Goal: Task Accomplishment & Management: Manage account settings

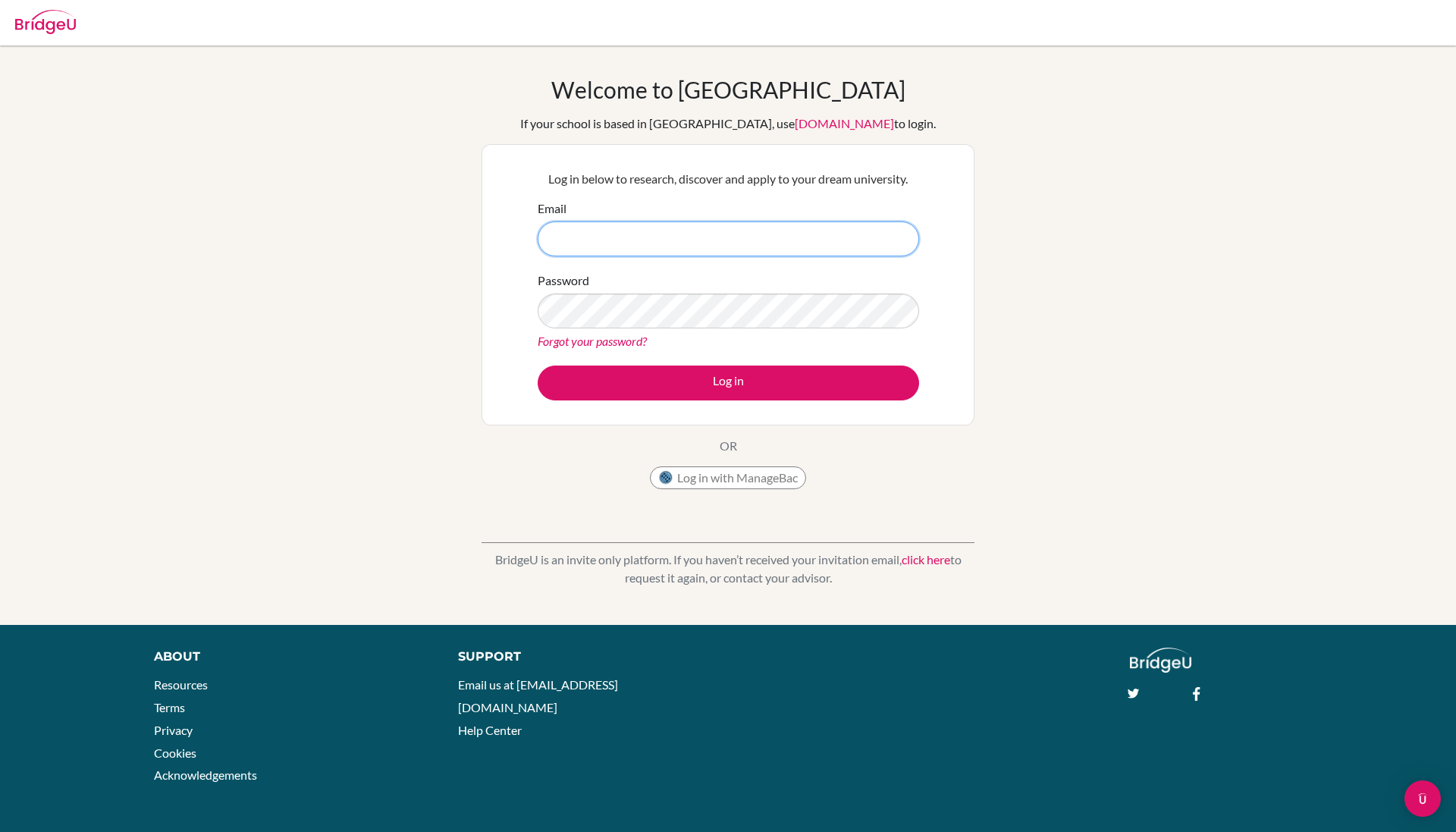
click at [873, 244] on input "Email" at bounding box center [729, 239] width 382 height 35
click at [728, 382] on button "Log in" at bounding box center [729, 383] width 382 height 35
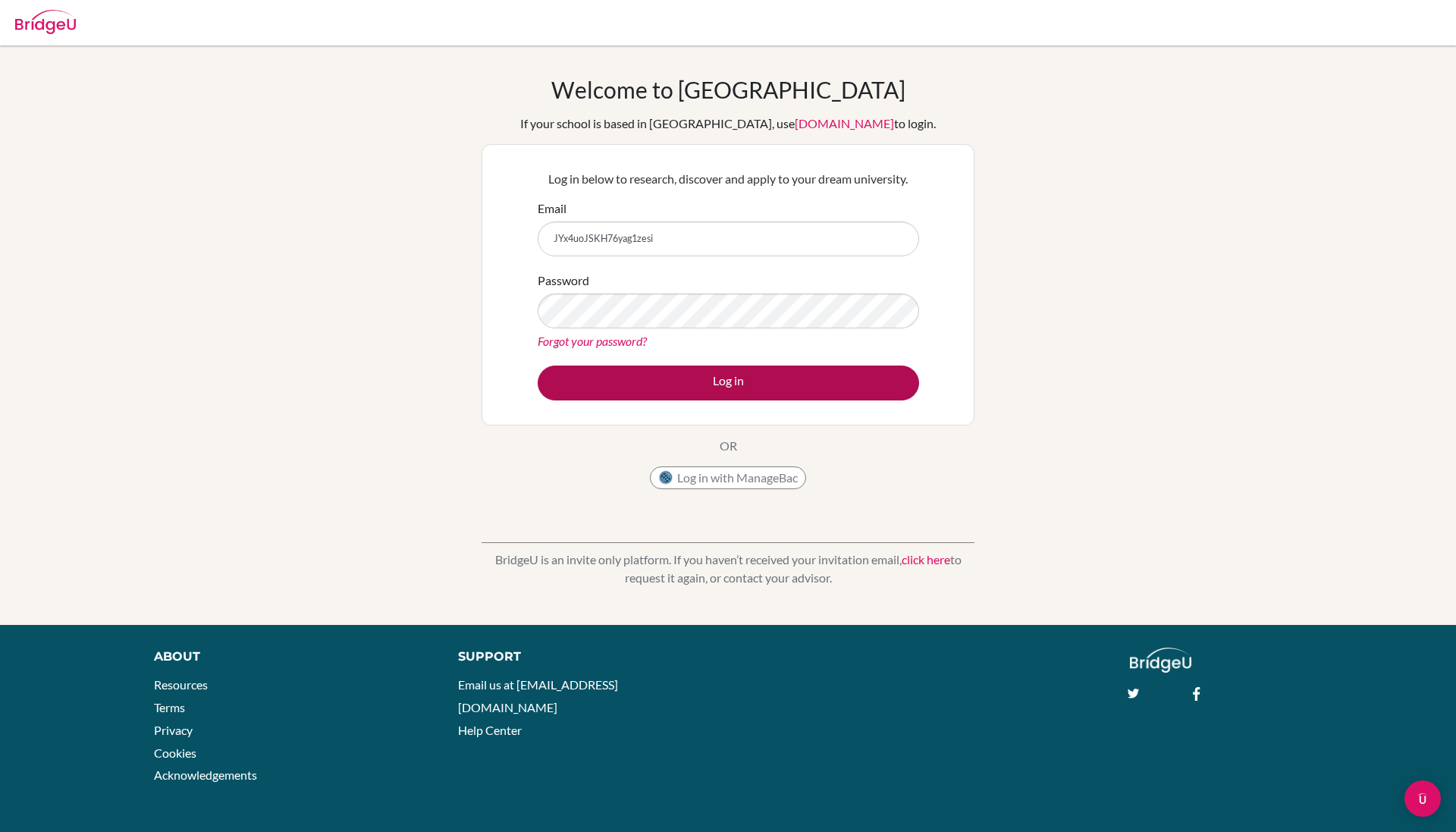
click at [761, 381] on button "Log in" at bounding box center [729, 383] width 382 height 35
click at [760, 400] on div "Log in below to research, discover and apply to your dream university. Email JY…" at bounding box center [728, 284] width 400 height 249
click at [747, 393] on button "Log in" at bounding box center [729, 383] width 382 height 35
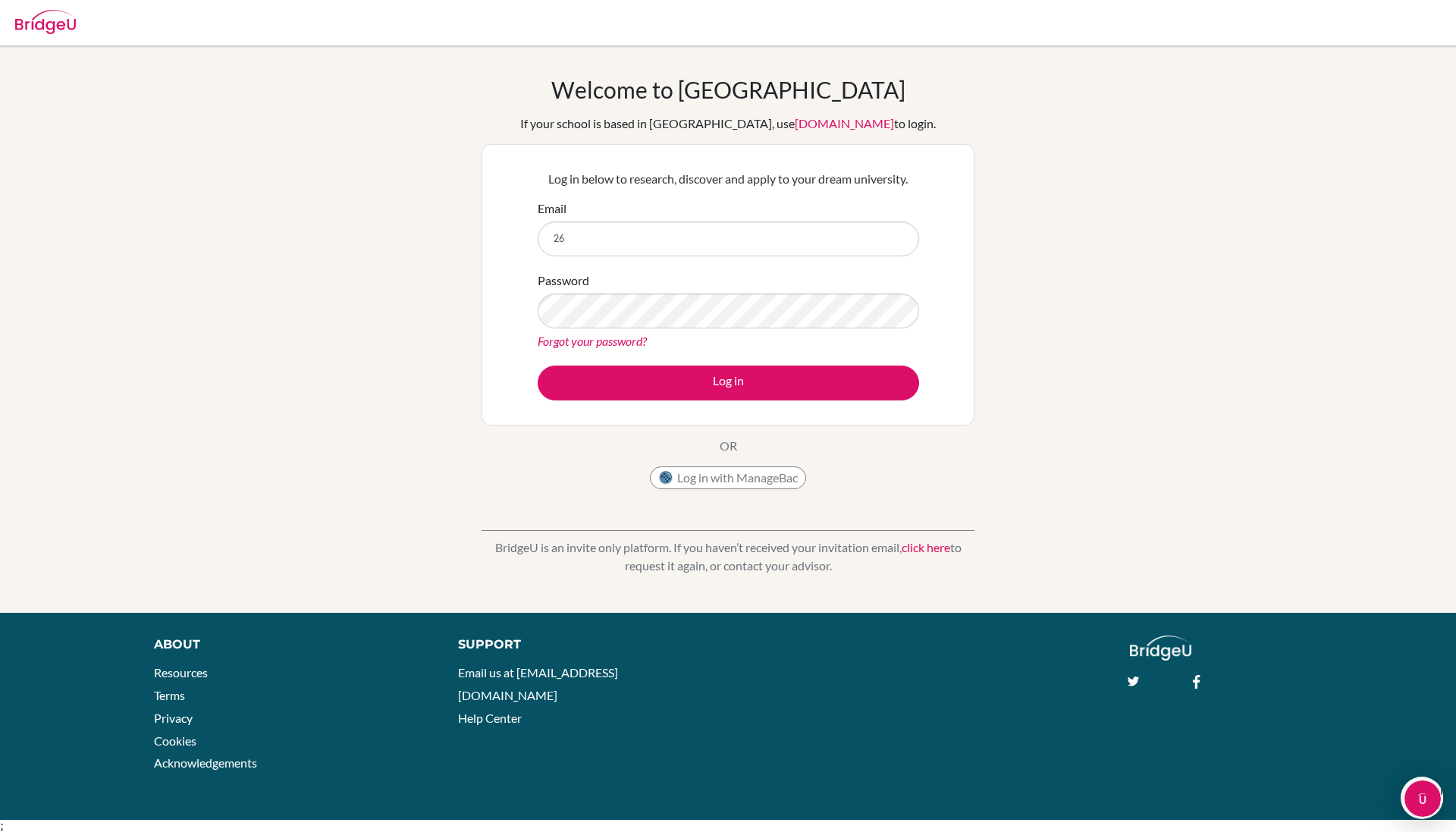
type input "26tvan@mkis.edu.my"
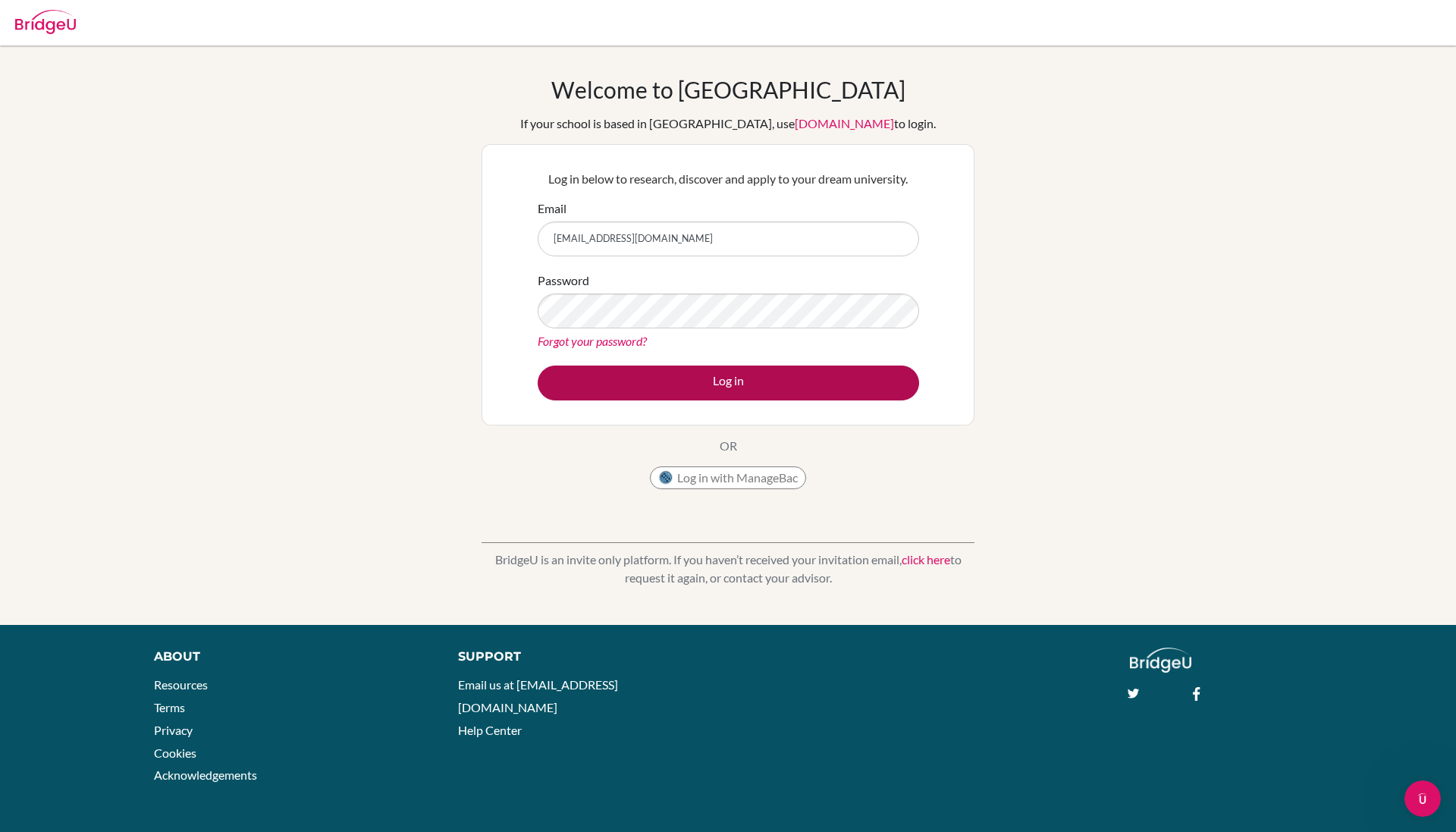
click at [671, 382] on button "Log in" at bounding box center [729, 383] width 382 height 35
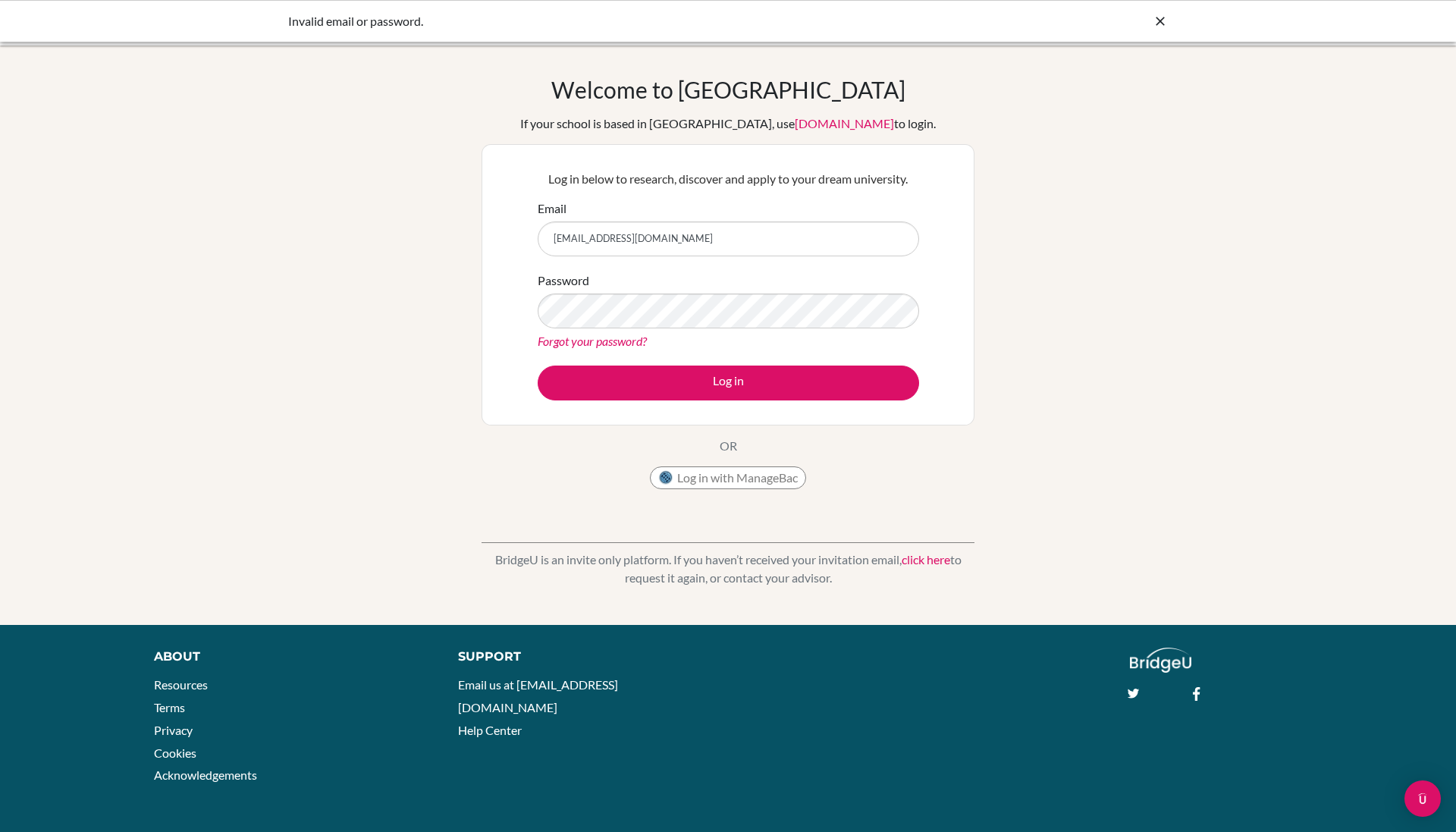
click at [815, 284] on div "Password Forgot your password?" at bounding box center [729, 310] width 382 height 79
click at [783, 242] on input "[EMAIL_ADDRESS][DOMAIN_NAME]" at bounding box center [729, 239] width 382 height 35
click at [689, 400] on button "Log in" at bounding box center [729, 383] width 382 height 35
click at [719, 340] on div "Forgot your password?" at bounding box center [729, 341] width 382 height 18
click at [612, 340] on link "Forgot your password?" at bounding box center [592, 340] width 110 height 15
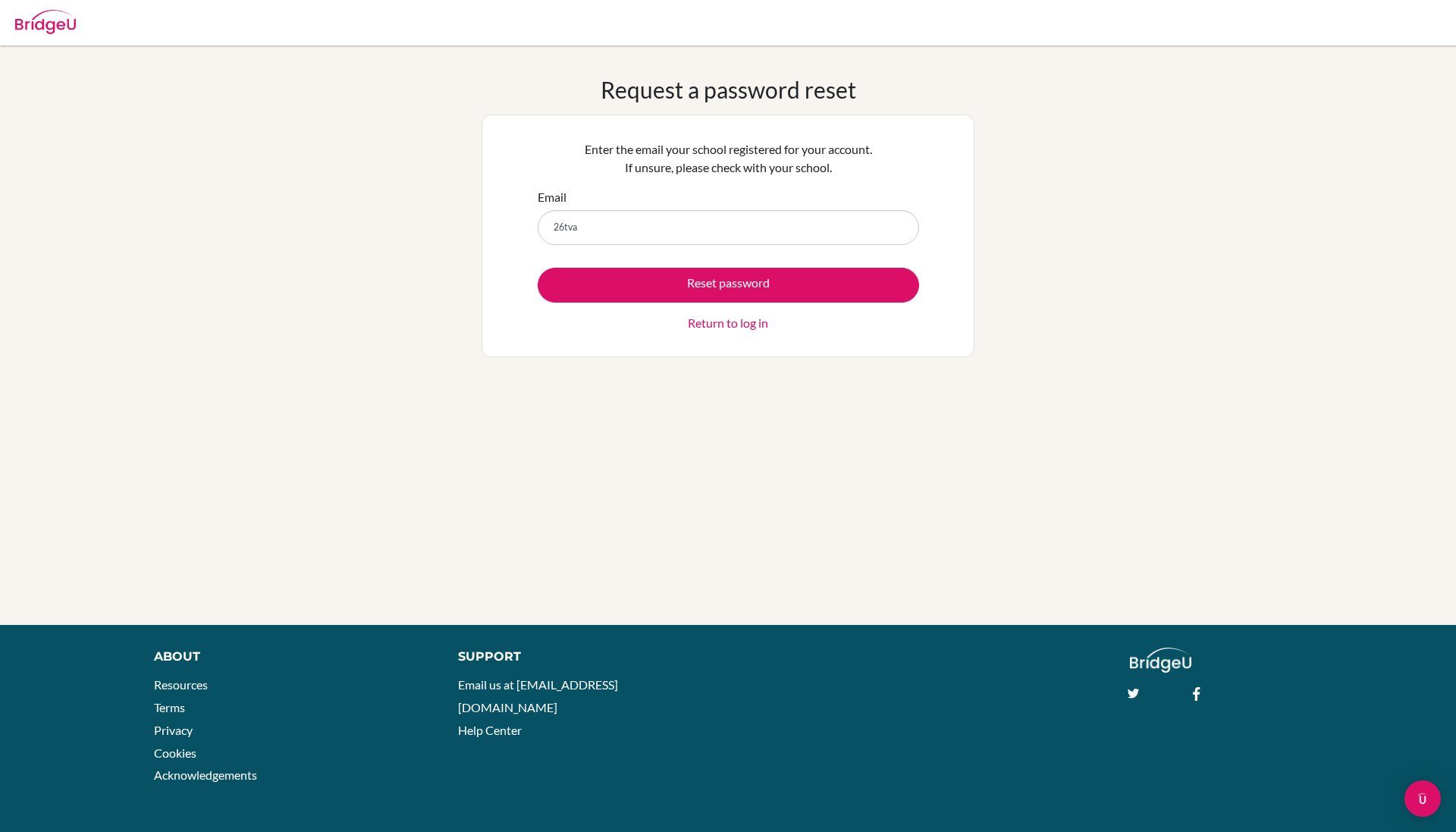
type input "26tvan"
type input "[EMAIL_ADDRESS][DOMAIN_NAME]"
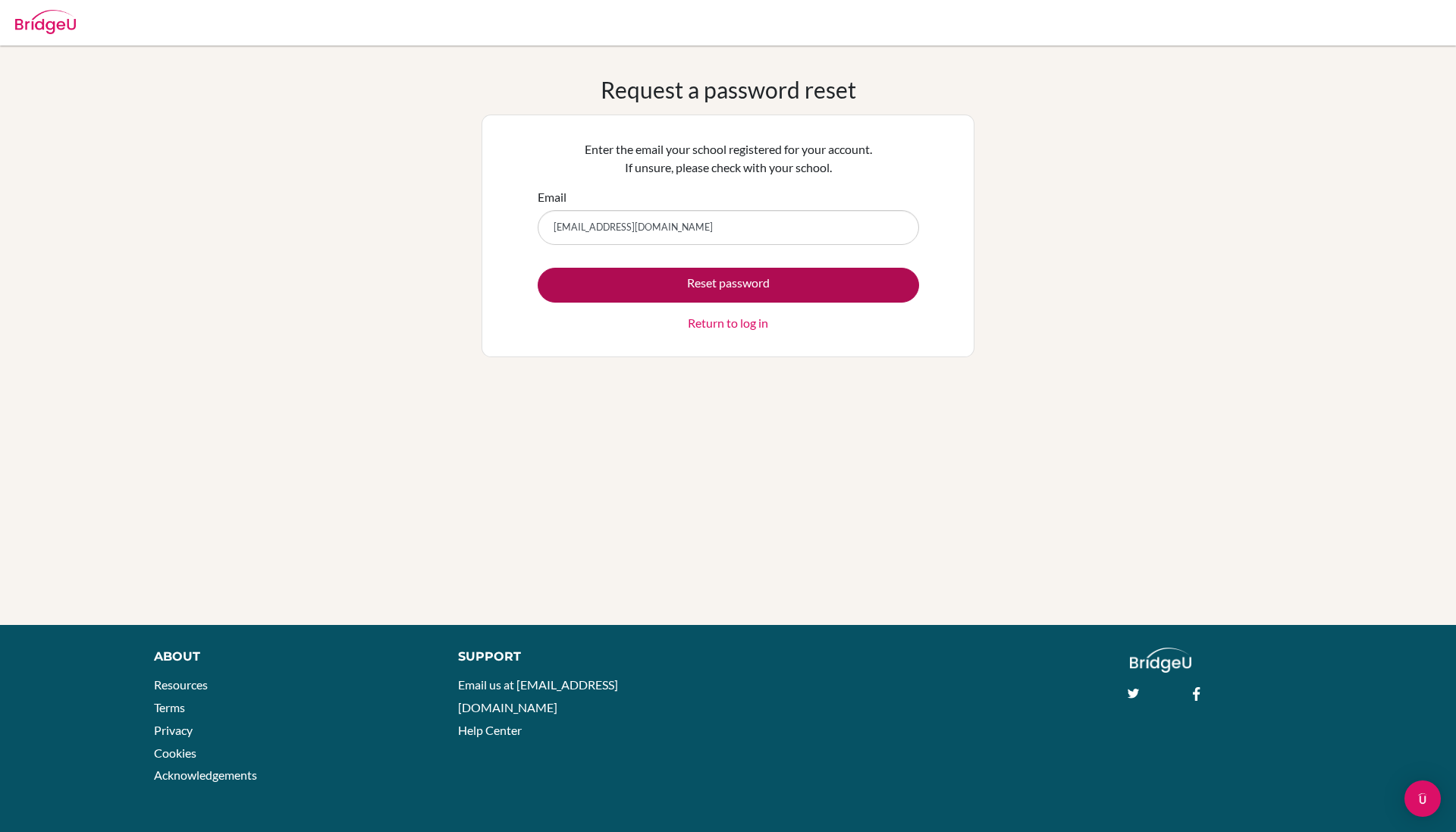
click at [642, 283] on button "Reset password" at bounding box center [729, 285] width 382 height 35
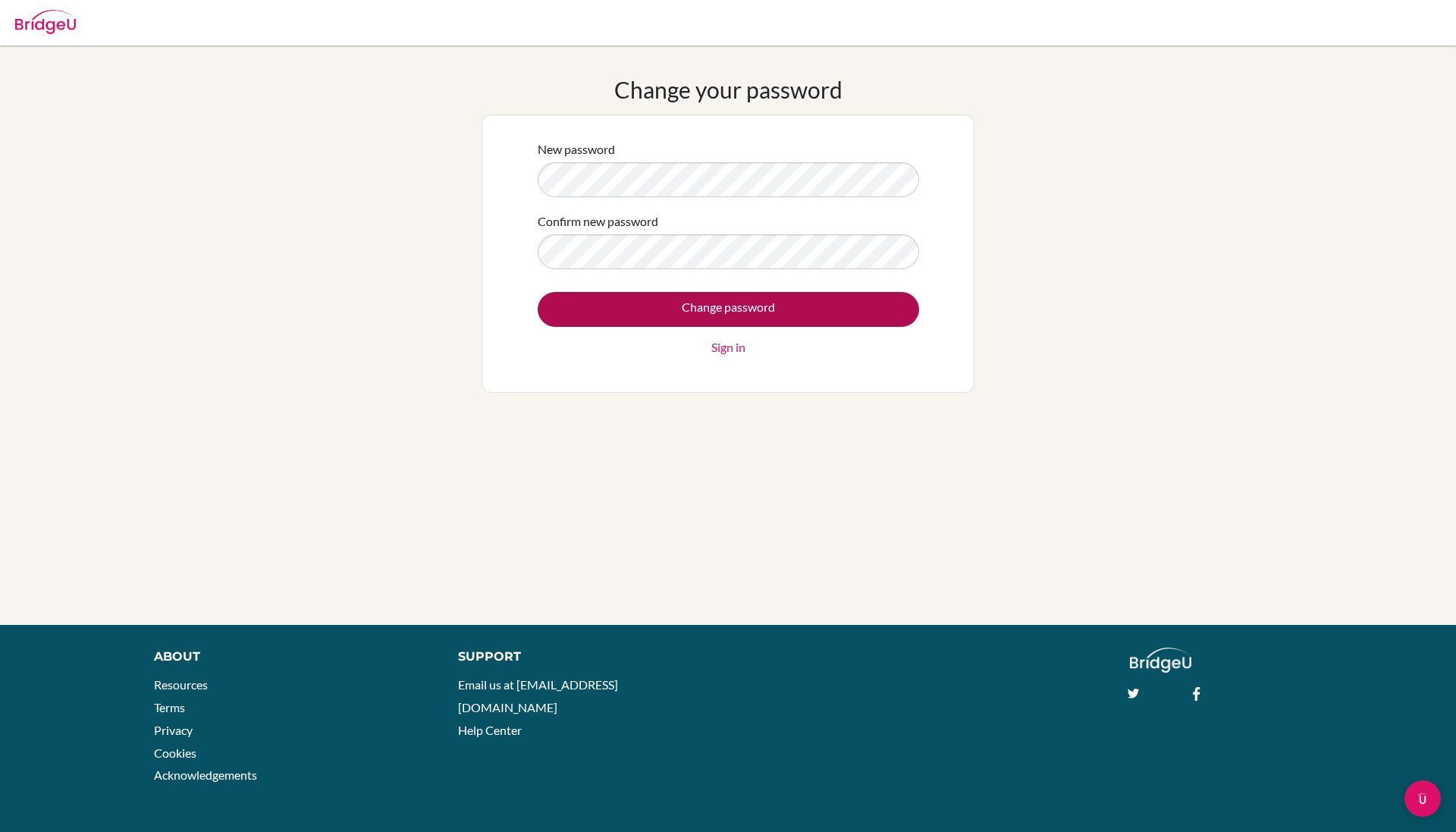
click at [787, 304] on input "Change password" at bounding box center [729, 309] width 382 height 35
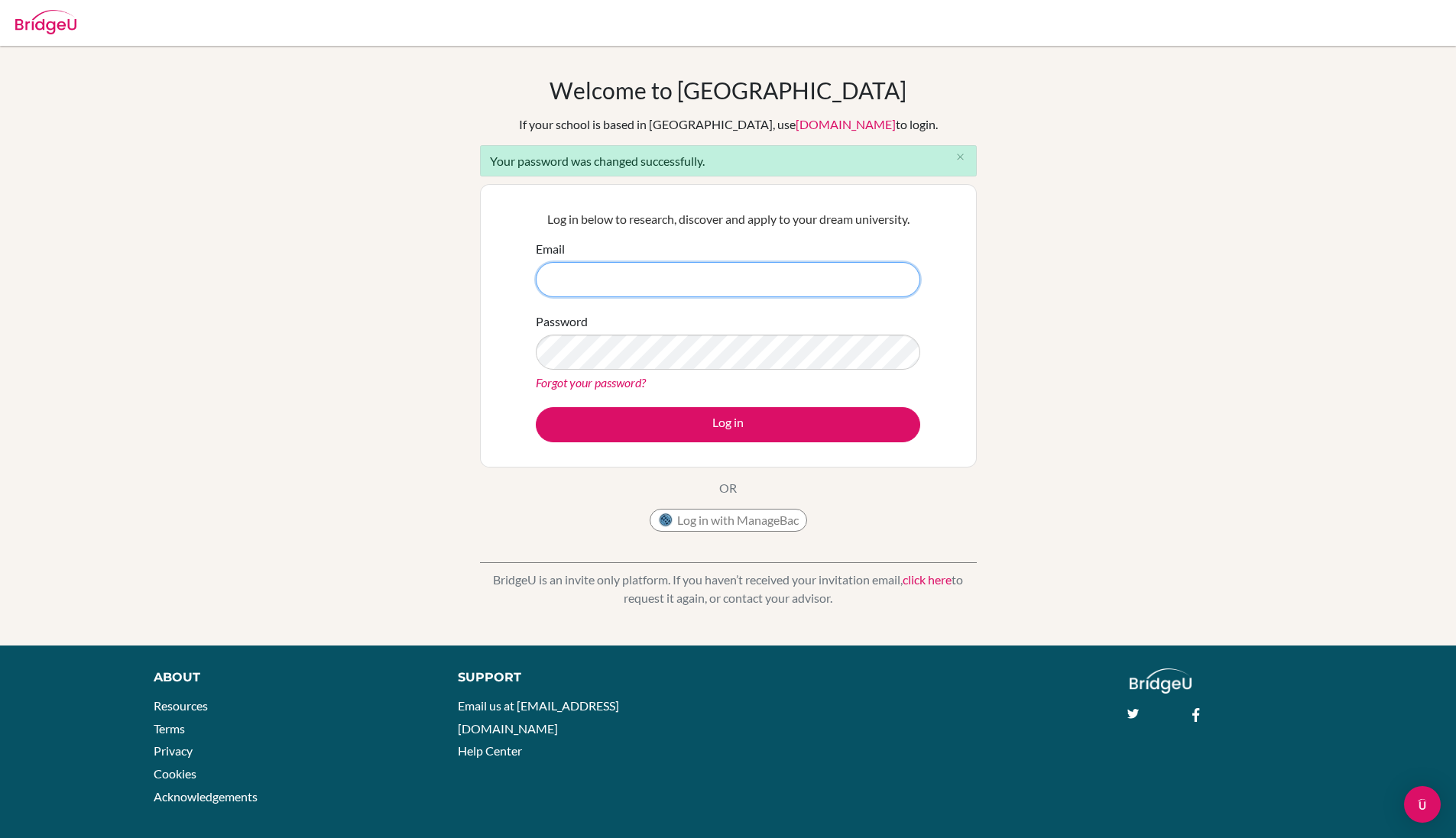
type input "N7MJYxUC4jEGLzjnreoB"
click at [700, 278] on input "N7MJYxUC4jEGLzjnreoB" at bounding box center [728, 279] width 385 height 35
click at [702, 277] on input "26tva" at bounding box center [728, 279] width 385 height 35
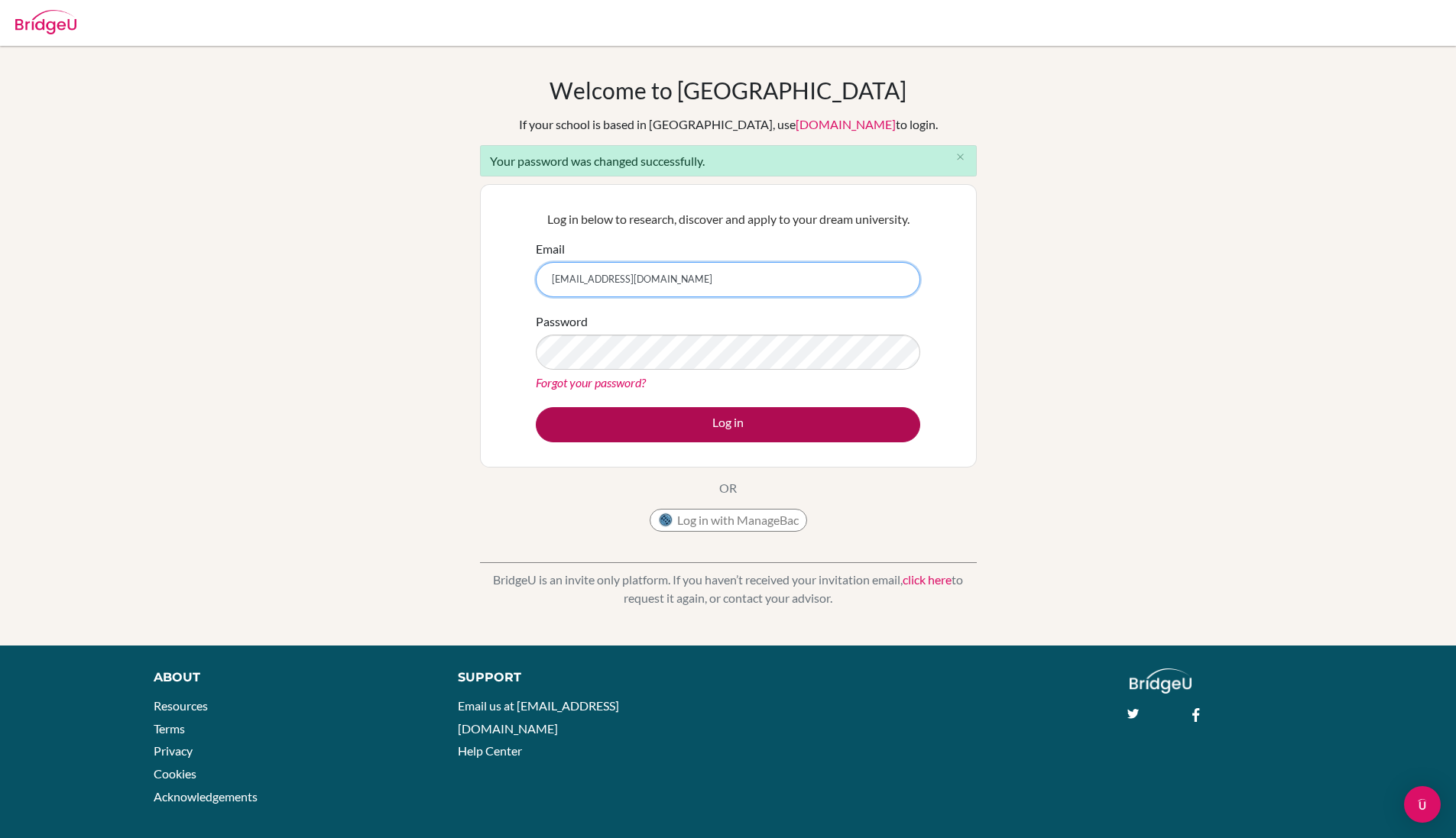
type input "[EMAIL_ADDRESS][DOMAIN_NAME]"
click at [658, 438] on button "Log in" at bounding box center [728, 425] width 385 height 35
